Goal: Check status: Check status

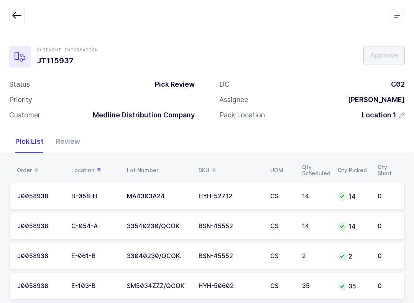
scroll to position [37, 0]
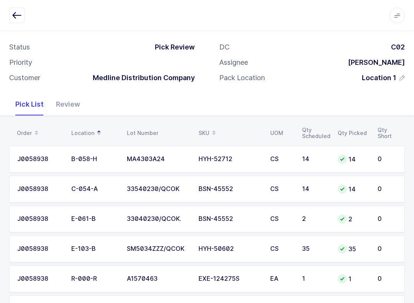
click at [19, 12] on icon "button" at bounding box center [16, 15] width 9 height 9
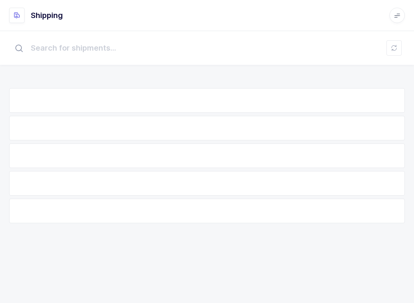
scroll to position [8, 0]
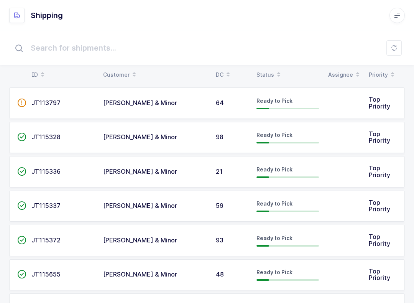
click at [274, 69] on span at bounding box center [278, 74] width 9 height 13
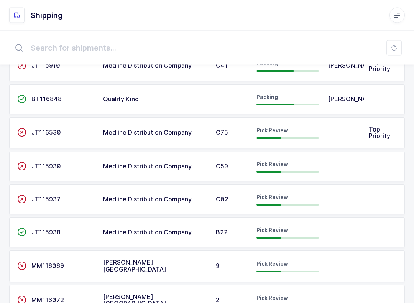
scroll to position [162, 0]
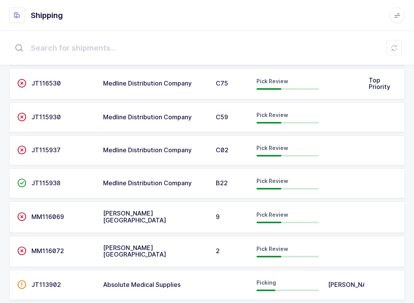
click at [42, 181] on span "JT115938" at bounding box center [45, 183] width 29 height 8
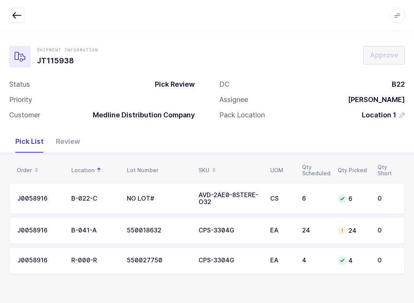
click at [62, 143] on div "Review" at bounding box center [68, 141] width 36 height 22
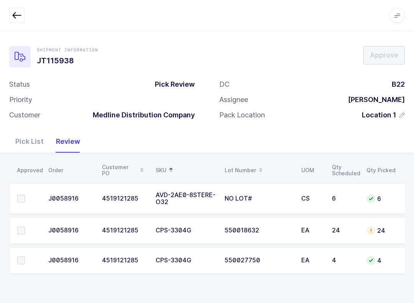
click at [21, 195] on span at bounding box center [21, 199] width 8 height 8
click at [25, 195] on input "checkbox" at bounding box center [25, 195] width 0 height 0
click at [26, 228] on label at bounding box center [28, 230] width 22 height 8
click at [25, 226] on input "checkbox" at bounding box center [25, 226] width 0 height 0
click at [26, 256] on label at bounding box center [28, 260] width 22 height 8
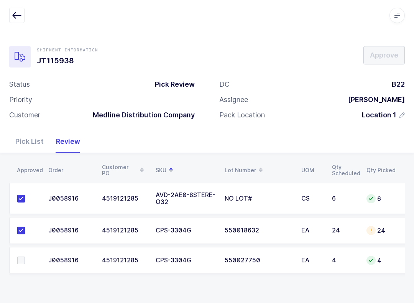
click at [25, 256] on input "checkbox" at bounding box center [25, 256] width 0 height 0
click at [28, 143] on div "Pick List" at bounding box center [29, 141] width 41 height 22
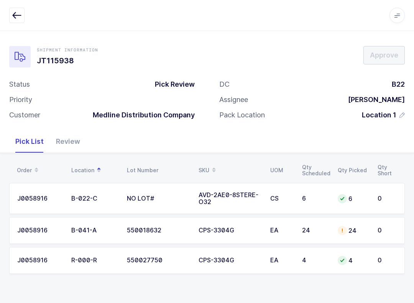
click at [352, 238] on td "24" at bounding box center [353, 230] width 40 height 27
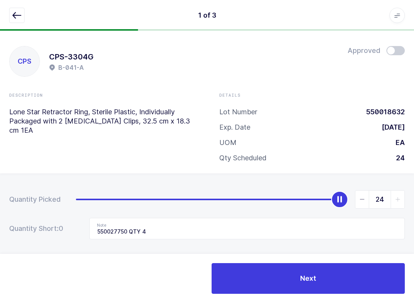
click at [12, 18] on button "button" at bounding box center [16, 15] width 15 height 15
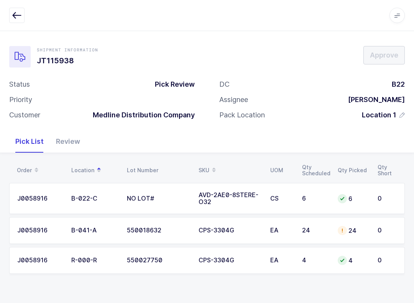
click at [9, 14] on button "button" at bounding box center [16, 15] width 15 height 15
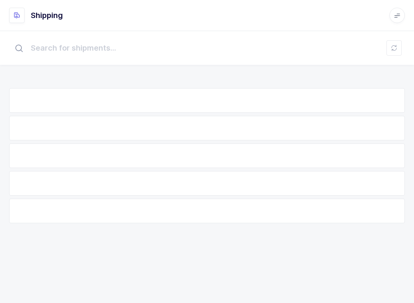
click at [390, 41] on button at bounding box center [393, 47] width 15 height 15
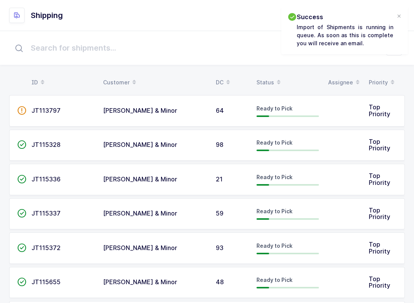
click at [401, 19] on div at bounding box center [399, 16] width 6 height 7
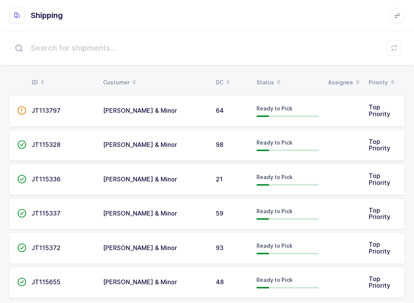
click at [399, 47] on button at bounding box center [393, 47] width 15 height 15
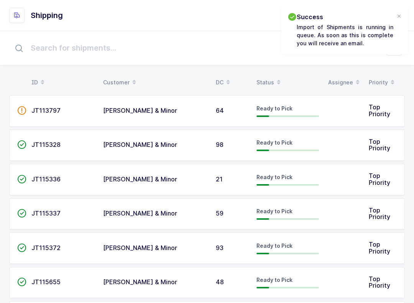
click at [274, 78] on span at bounding box center [278, 82] width 9 height 13
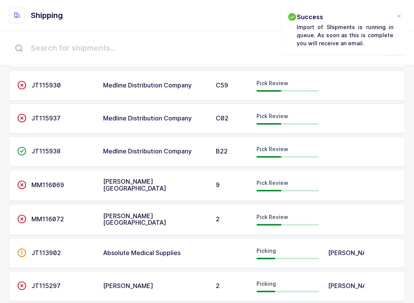
scroll to position [233, 0]
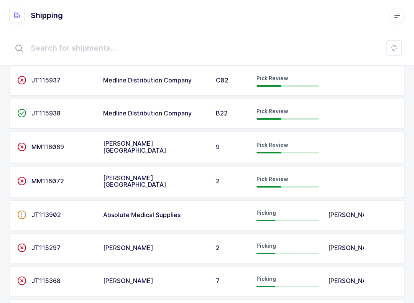
click at [281, 115] on div "Pick Review" at bounding box center [287, 113] width 62 height 12
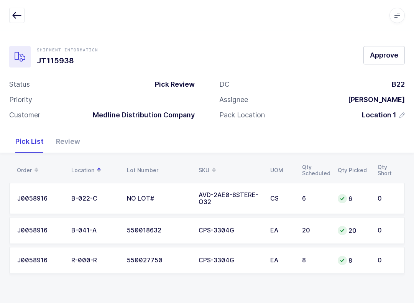
click at [60, 144] on div "Review" at bounding box center [68, 141] width 36 height 22
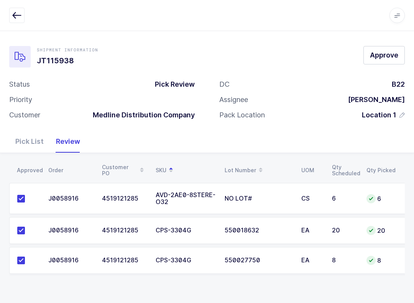
click at [380, 53] on span "Approve" at bounding box center [384, 55] width 28 height 10
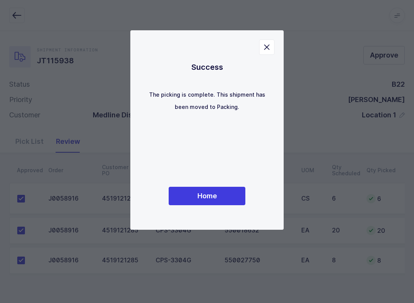
click at [226, 196] on button "Home" at bounding box center [207, 196] width 77 height 18
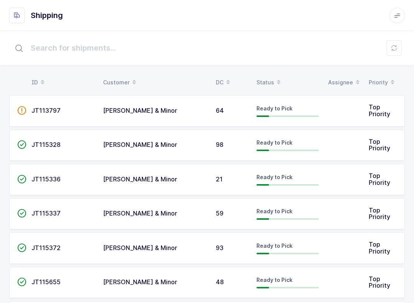
click at [277, 80] on icon at bounding box center [279, 80] width 4 height 4
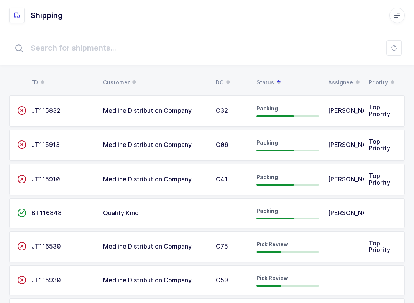
click at [292, 243] on div "Pick Review" at bounding box center [287, 246] width 62 height 12
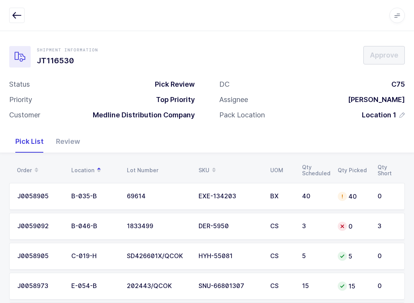
click at [367, 199] on div "40" at bounding box center [353, 196] width 31 height 9
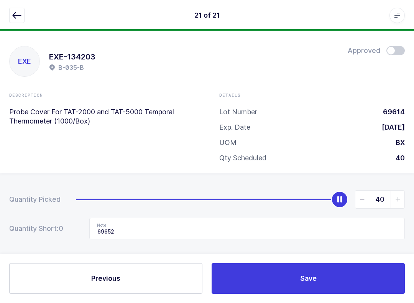
click at [18, 8] on button "button" at bounding box center [16, 15] width 15 height 15
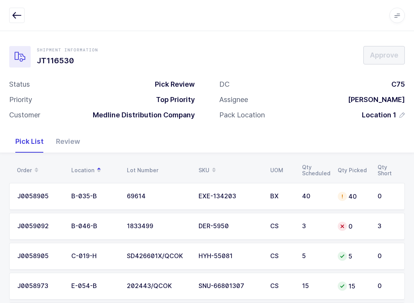
click at [20, 13] on icon "button" at bounding box center [16, 15] width 9 height 9
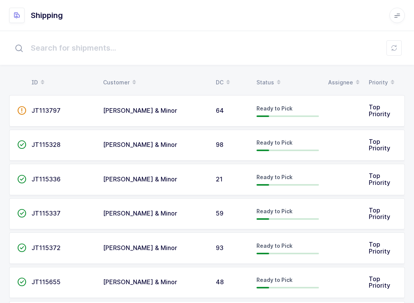
click at [270, 82] on div "Status" at bounding box center [287, 82] width 62 height 13
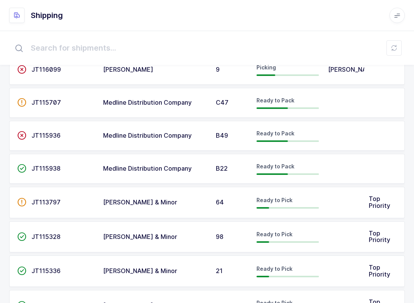
scroll to position [636, 0]
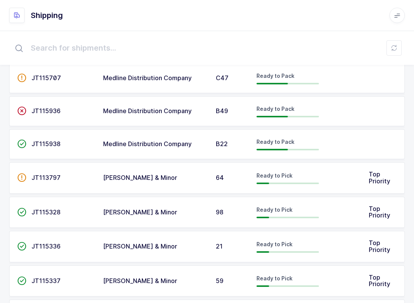
click at [296, 112] on div "Ready to Pack" at bounding box center [287, 111] width 62 height 12
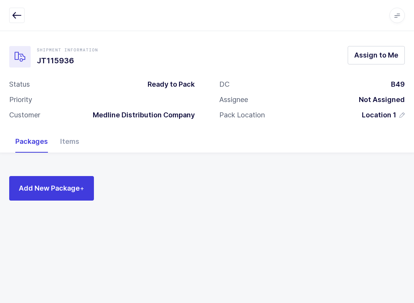
click at [20, 19] on icon "button" at bounding box center [16, 15] width 9 height 9
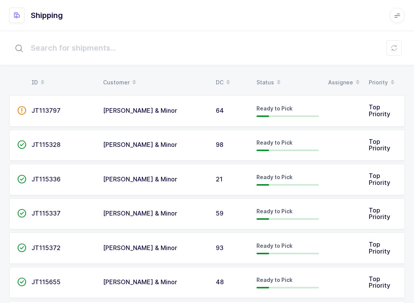
click at [270, 80] on div "Status" at bounding box center [287, 82] width 62 height 13
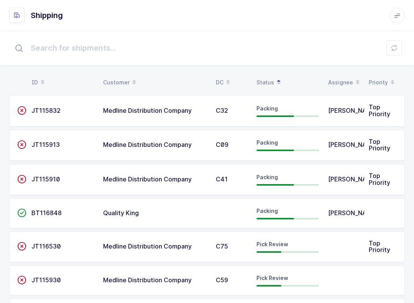
click at [280, 248] on div "Pick Review" at bounding box center [287, 246] width 62 height 12
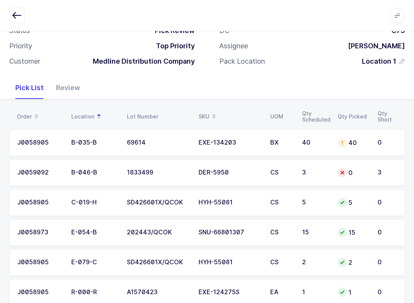
click at [368, 137] on td "40" at bounding box center [353, 142] width 40 height 27
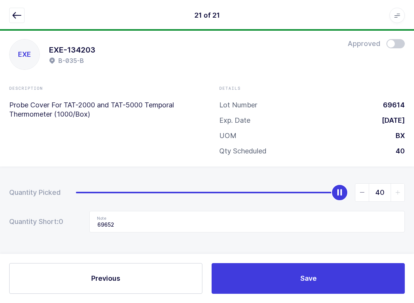
scroll to position [8, 0]
click at [22, 9] on button "button" at bounding box center [16, 15] width 15 height 15
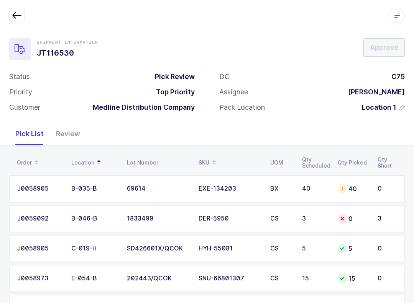
click at [18, 18] on icon "button" at bounding box center [16, 15] width 9 height 9
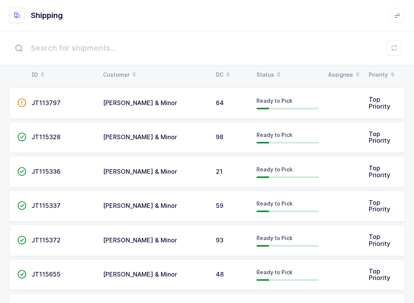
click at [269, 69] on div "Status" at bounding box center [287, 74] width 62 height 13
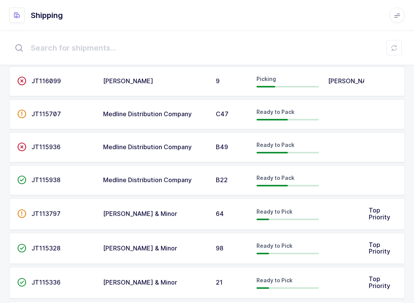
scroll to position [611, 0]
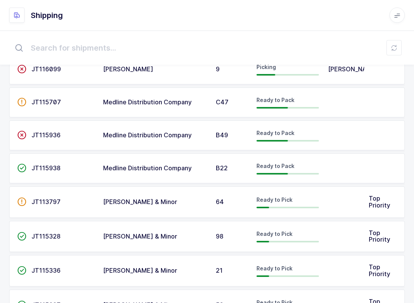
click at [298, 104] on div "Ready to Pack" at bounding box center [287, 103] width 62 height 12
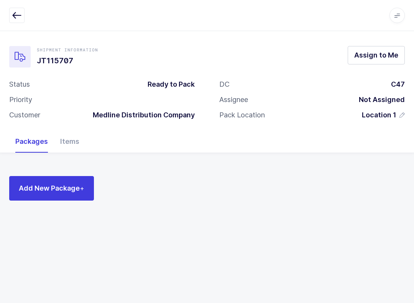
scroll to position [8, 0]
click at [20, 14] on icon "button" at bounding box center [16, 15] width 9 height 9
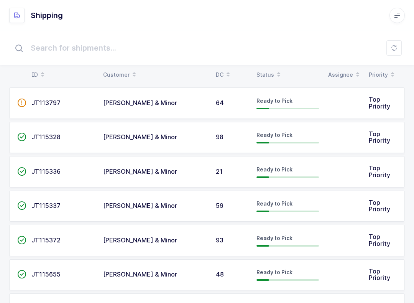
click at [274, 69] on span at bounding box center [278, 74] width 9 height 13
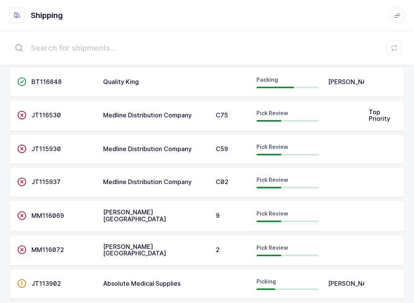
scroll to position [128, 0]
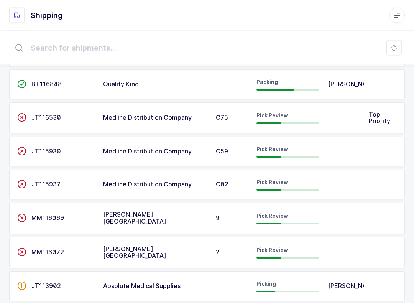
click at [277, 152] on div "Pick Review" at bounding box center [287, 152] width 62 height 12
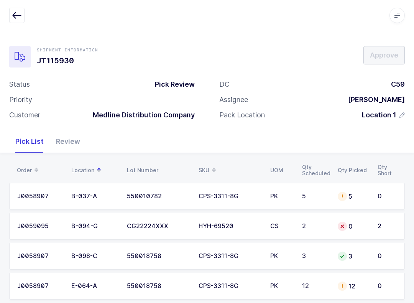
scroll to position [14, 0]
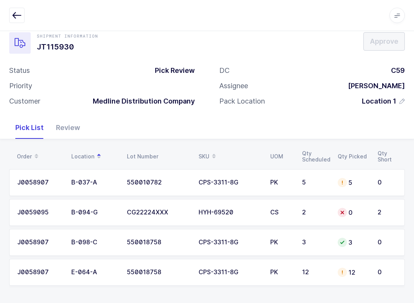
click at [73, 130] on div "Review" at bounding box center [68, 127] width 36 height 22
